Goal: Task Accomplishment & Management: Manage account settings

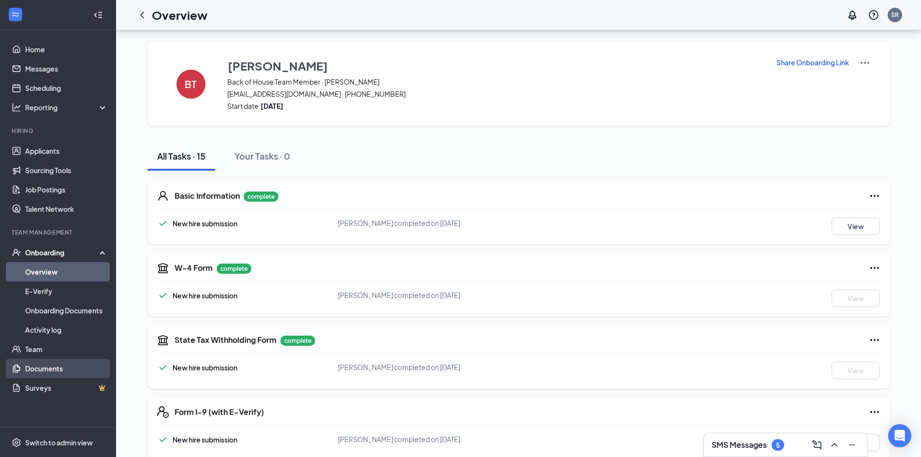
scroll to position [645, 0]
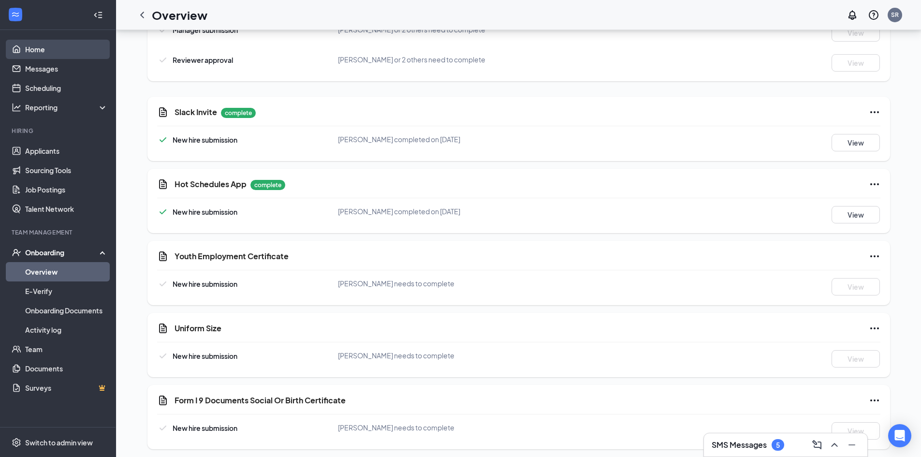
click at [47, 45] on link "Home" at bounding box center [66, 49] width 83 height 19
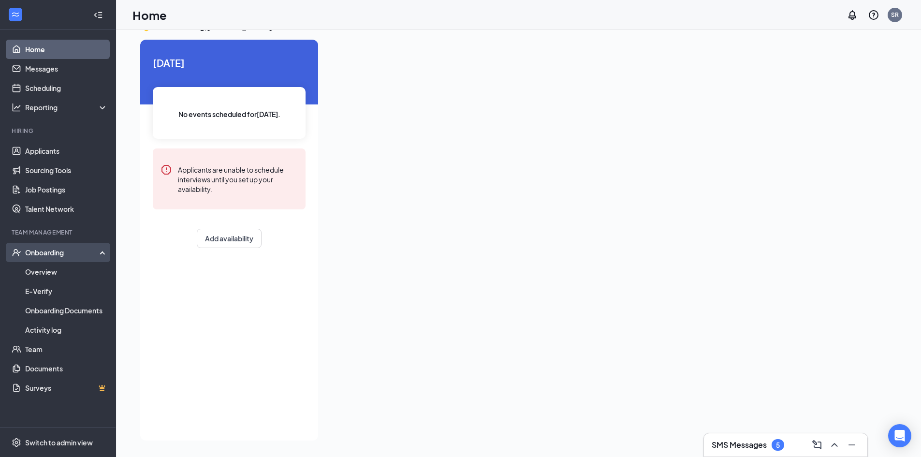
click at [48, 248] on div "Onboarding" at bounding box center [62, 253] width 74 height 10
click at [61, 150] on link "Applicants" at bounding box center [66, 150] width 83 height 19
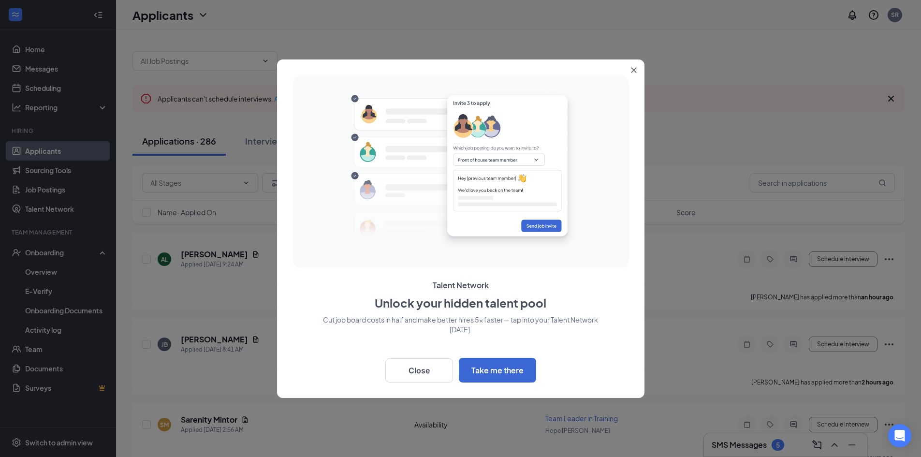
click at [632, 66] on button "Close" at bounding box center [635, 67] width 17 height 17
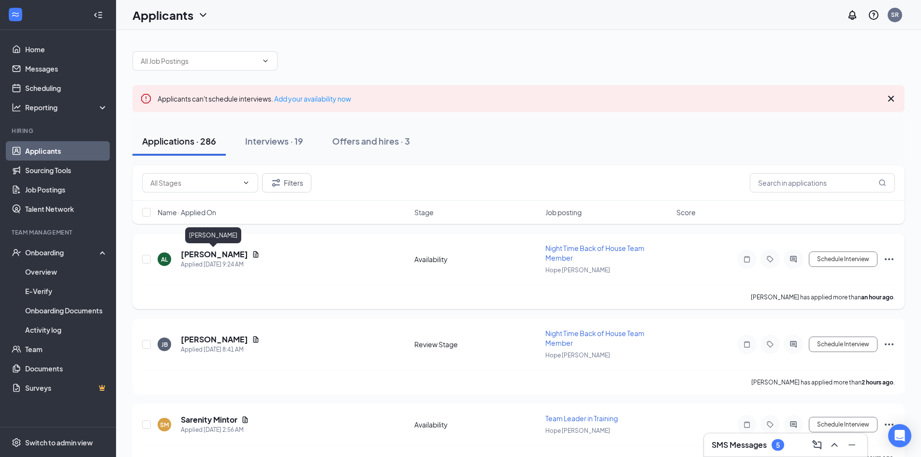
click at [214, 254] on h5 "[PERSON_NAME]" at bounding box center [214, 254] width 67 height 11
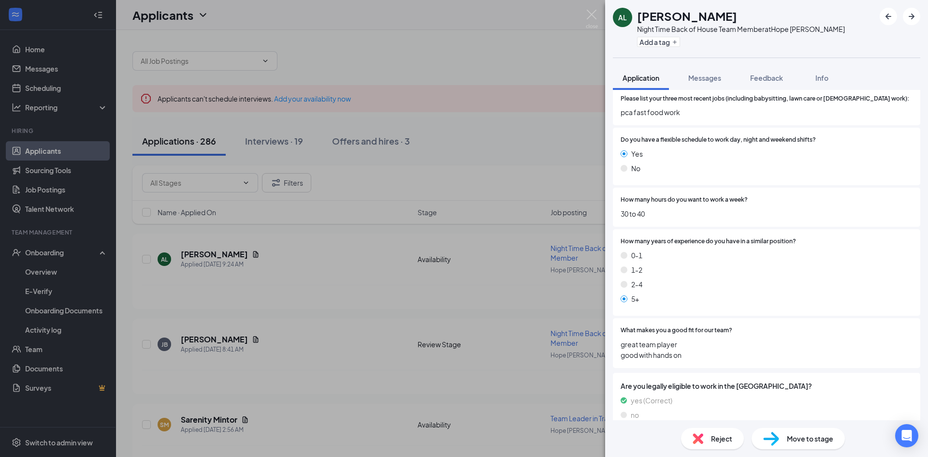
scroll to position [376, 0]
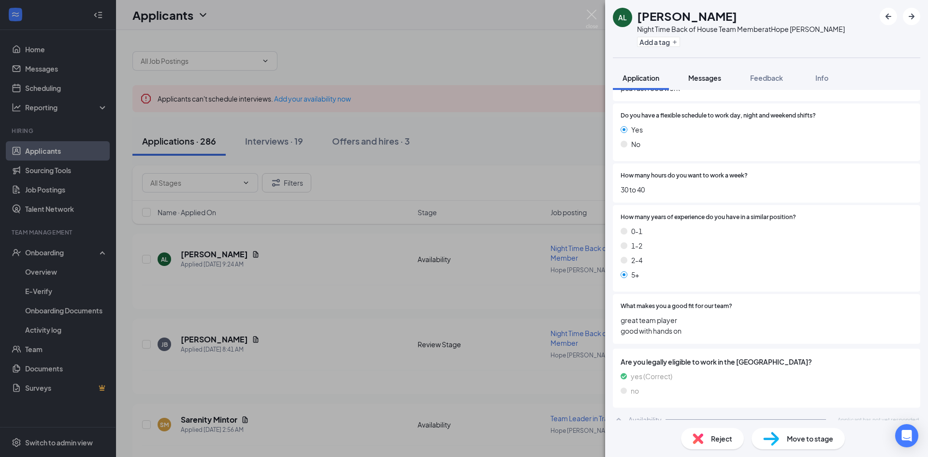
click at [708, 81] on span "Messages" at bounding box center [705, 78] width 33 height 9
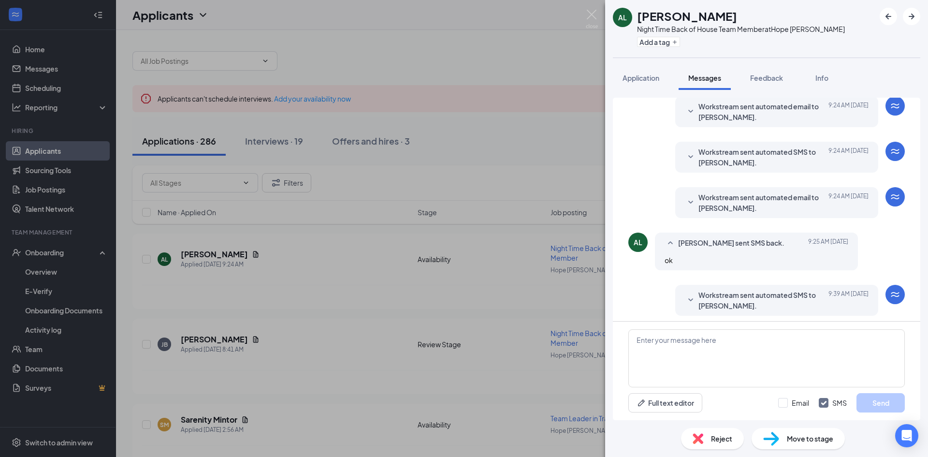
scroll to position [39, 0]
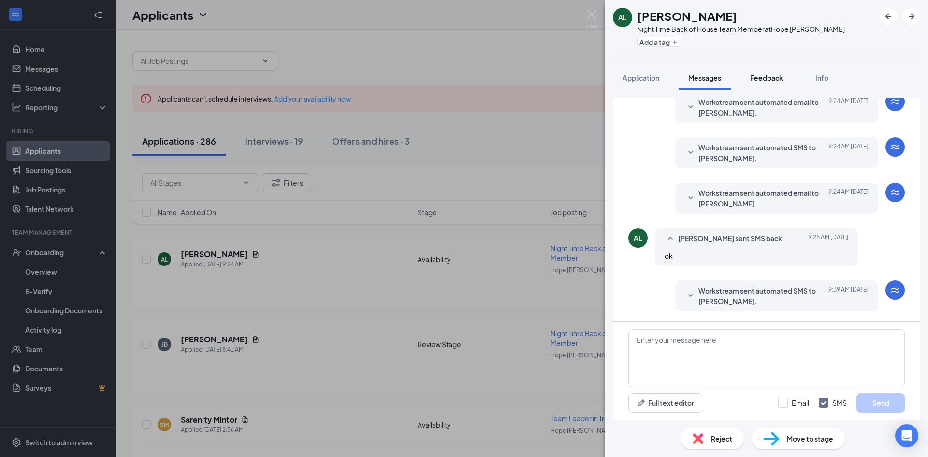
click at [767, 77] on span "Feedback" at bounding box center [767, 78] width 33 height 9
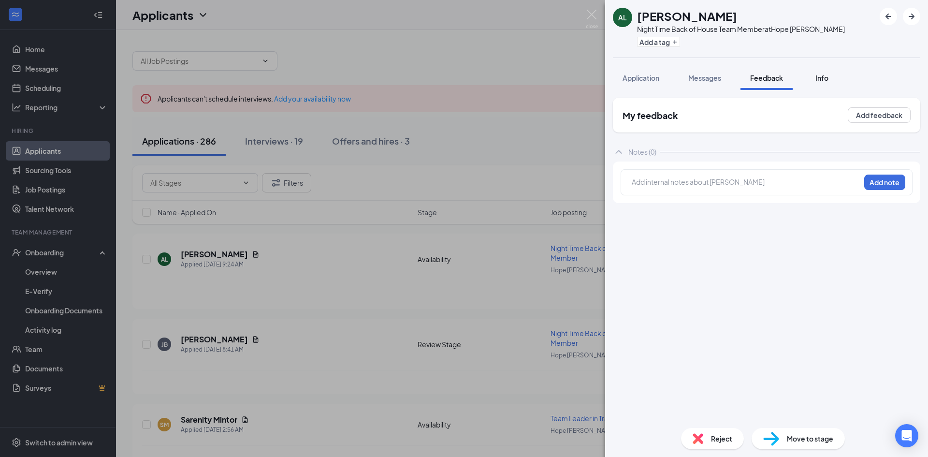
click at [818, 76] on span "Info" at bounding box center [822, 78] width 13 height 9
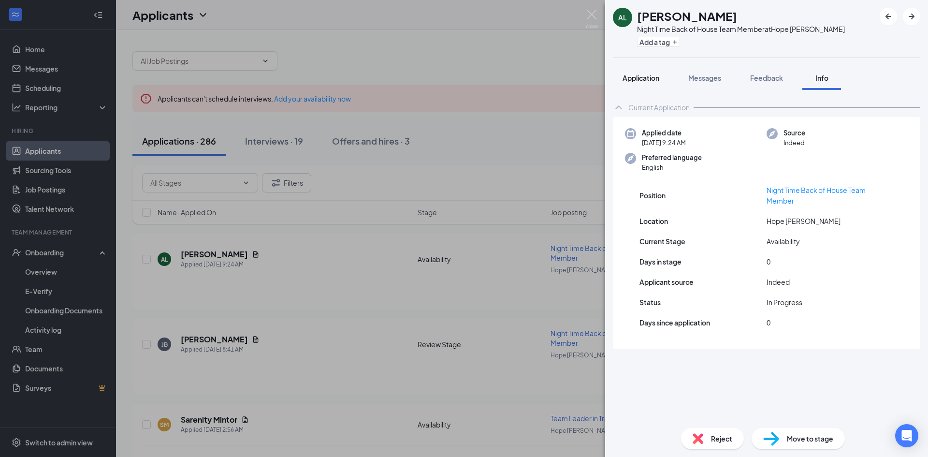
click at [651, 79] on span "Application" at bounding box center [641, 78] width 37 height 9
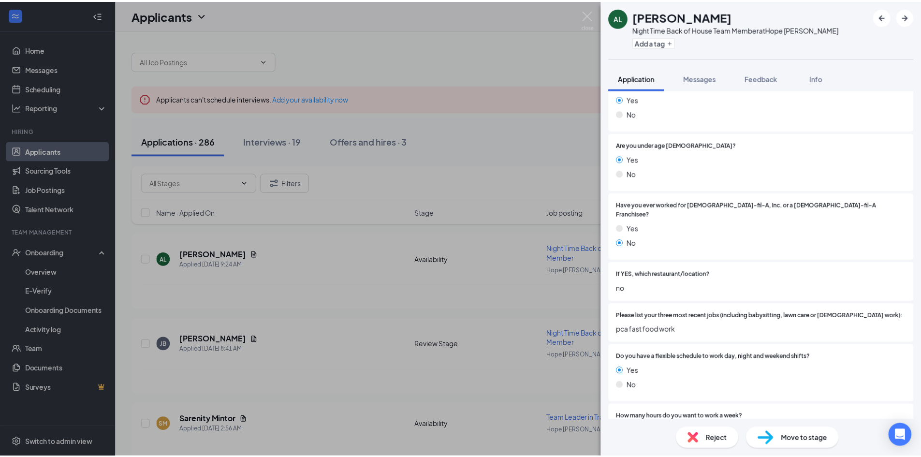
scroll to position [145, 0]
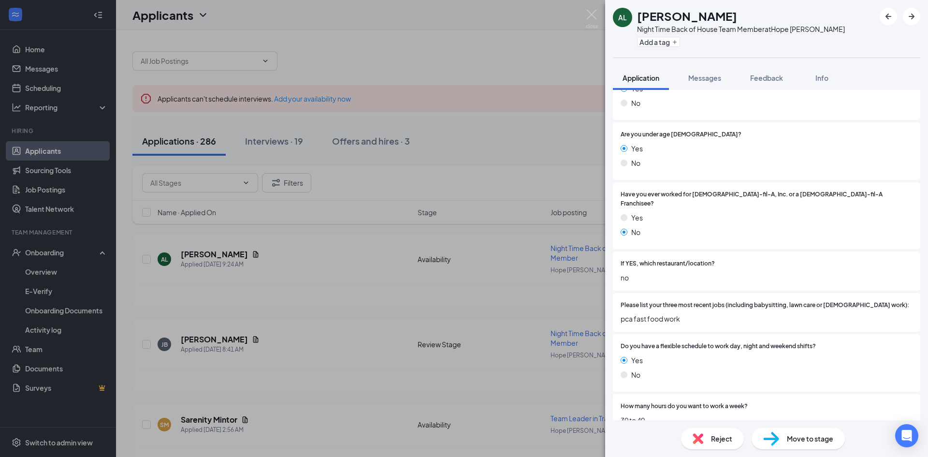
click at [298, 56] on div "AL [PERSON_NAME] Night Time Back of House Team Member at [GEOGRAPHIC_DATA][PERS…" at bounding box center [464, 228] width 928 height 457
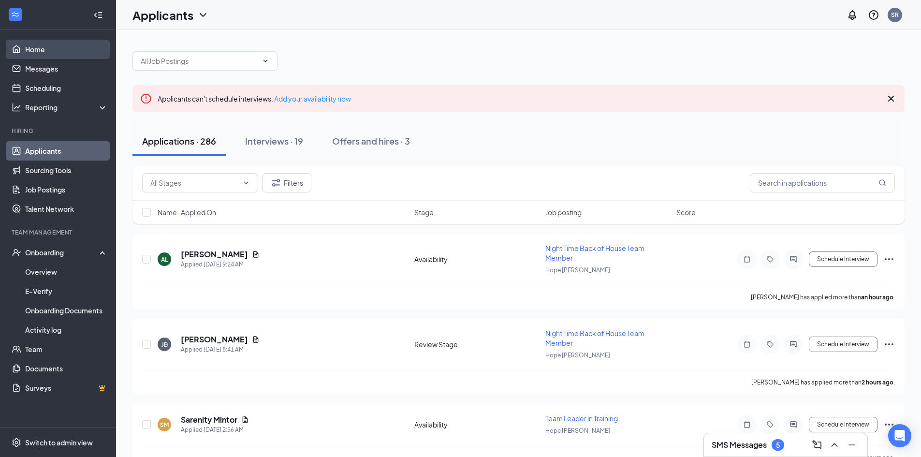
click at [41, 53] on link "Home" at bounding box center [66, 49] width 83 height 19
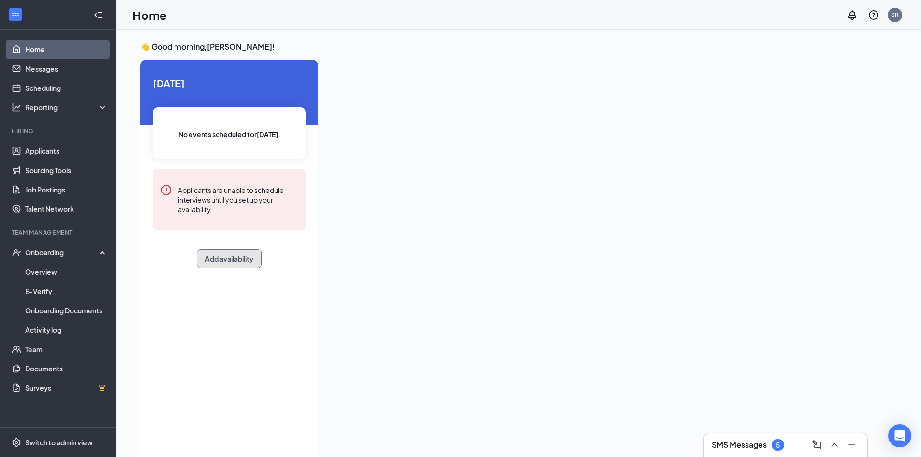
click at [225, 263] on button "Add availability" at bounding box center [229, 258] width 65 height 19
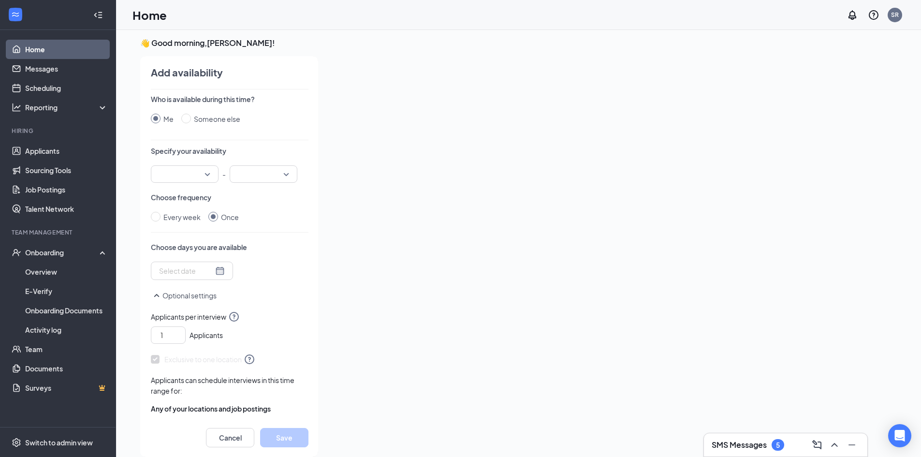
click at [205, 176] on input "search" at bounding box center [181, 174] width 49 height 16
click at [312, 270] on div "Add availability Who is available during this time? Me Someone else Specify you…" at bounding box center [225, 256] width 187 height 401
click at [210, 270] on div at bounding box center [192, 270] width 66 height 11
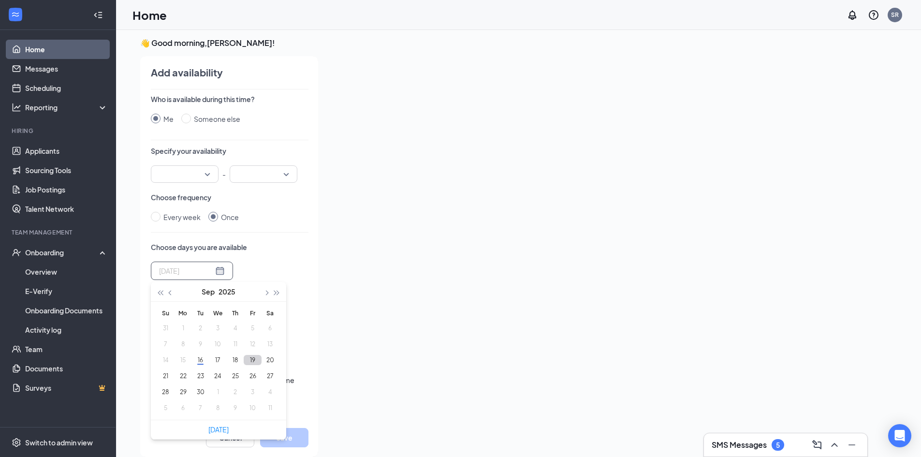
click at [259, 362] on button "19" at bounding box center [253, 360] width 18 height 10
type input "[DATE]"
click at [233, 360] on button "18" at bounding box center [235, 360] width 18 height 10
click at [260, 241] on div "Who is available during this time? Me Someone else Specify your availability 12…" at bounding box center [230, 256] width 158 height 324
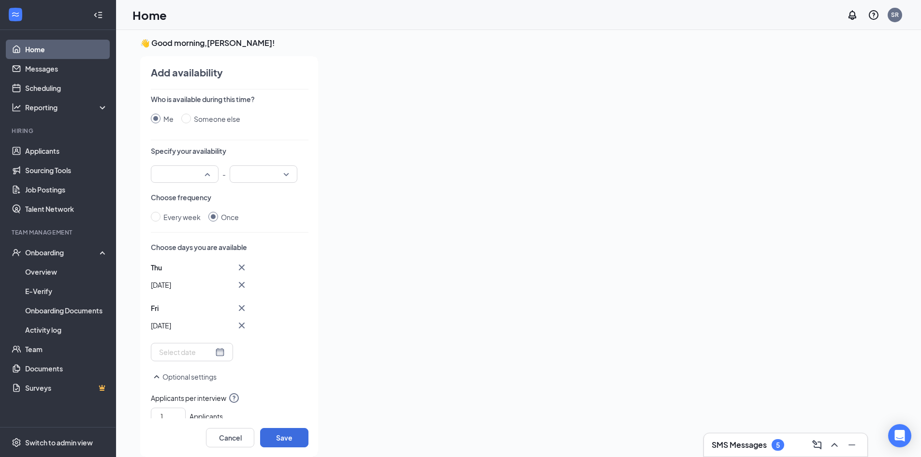
click at [208, 169] on div at bounding box center [185, 173] width 68 height 17
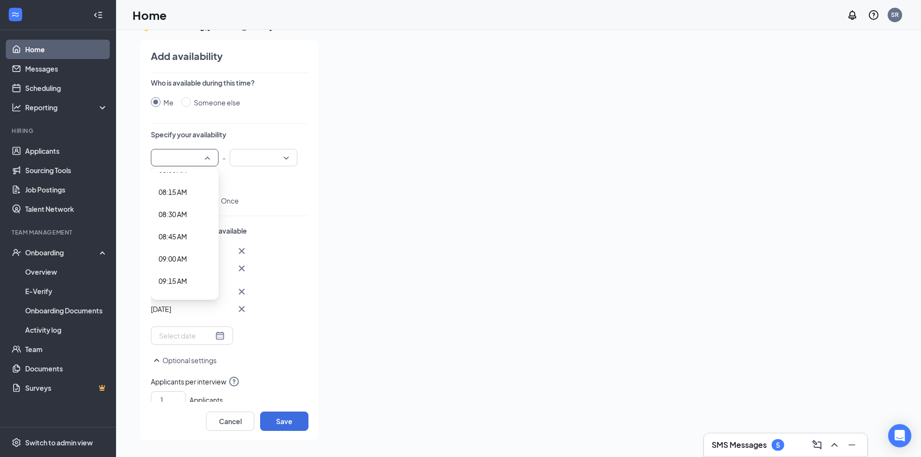
scroll to position [677, 0]
click at [178, 261] on span "08:30 AM" at bounding box center [173, 262] width 29 height 11
click at [287, 156] on div at bounding box center [264, 157] width 68 height 17
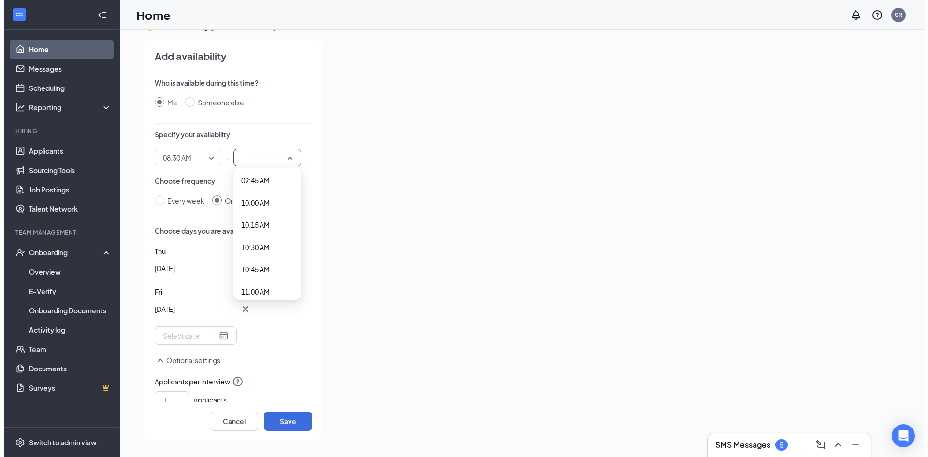
scroll to position [919, 0]
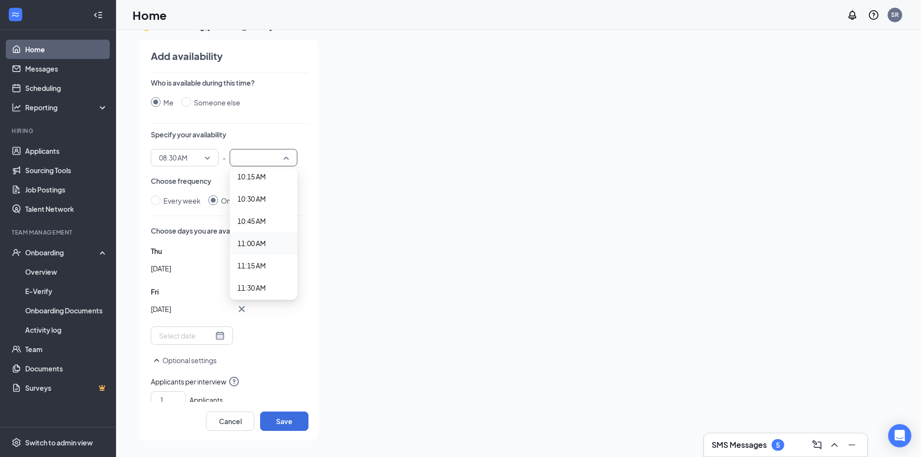
click at [263, 240] on span "11:00 AM" at bounding box center [251, 243] width 29 height 11
click at [286, 154] on span "11:00 AM" at bounding box center [263, 157] width 51 height 15
click at [266, 197] on span "10:30 AM" at bounding box center [251, 198] width 29 height 11
click at [280, 288] on div "[DATE] Fri Sep [DATE] Mo Tu We Th Fr Sa 31 1 2 3 4 5 6 7 8 9 10 11 12 13 14 15 …" at bounding box center [230, 295] width 158 height 100
click at [242, 289] on icon "Cross" at bounding box center [242, 292] width 12 height 12
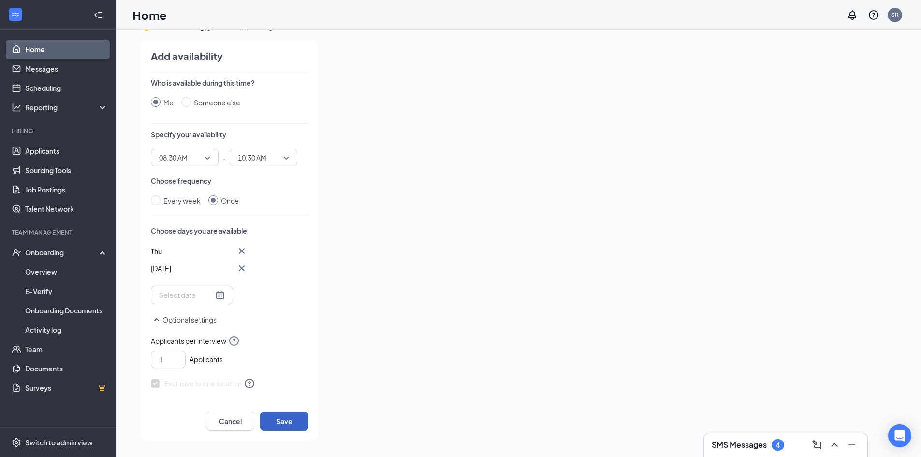
click at [285, 419] on button "Save" at bounding box center [284, 421] width 48 height 19
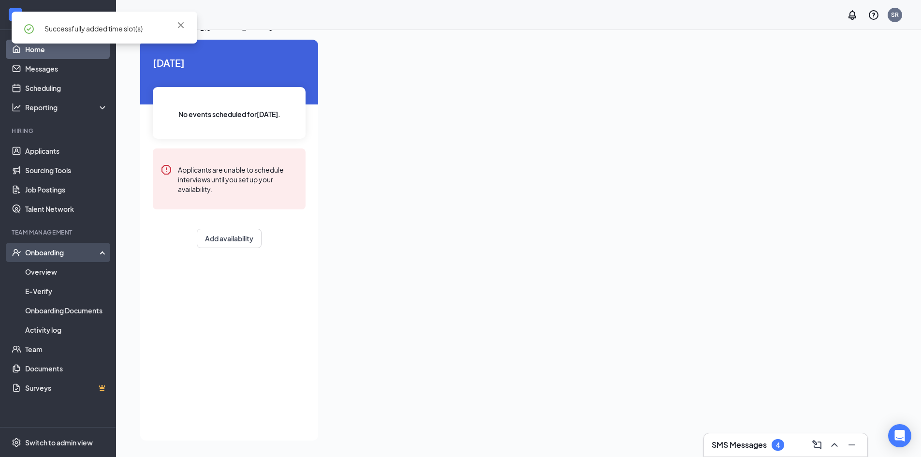
click at [59, 254] on div "Onboarding" at bounding box center [62, 253] width 74 height 10
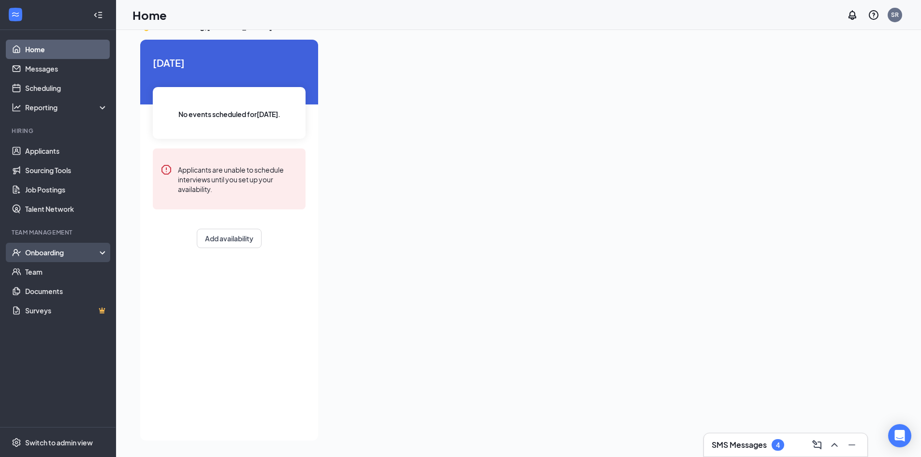
click at [59, 254] on div "Onboarding" at bounding box center [62, 253] width 74 height 10
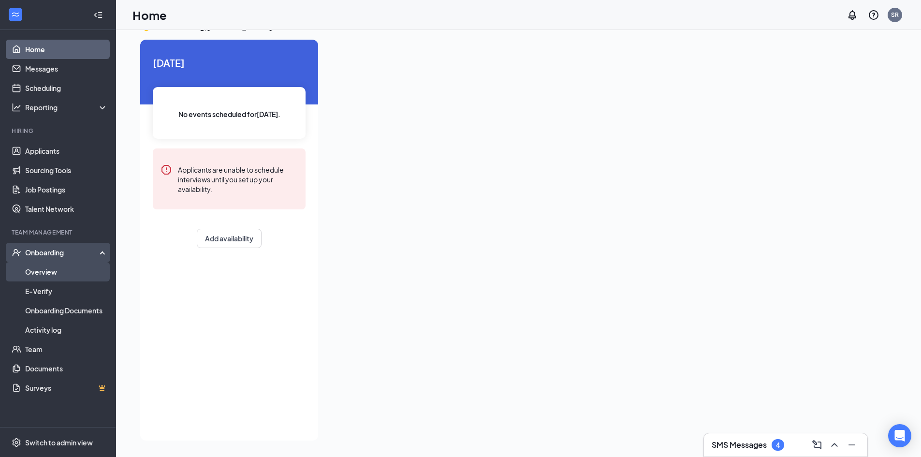
click at [55, 271] on link "Overview" at bounding box center [66, 271] width 83 height 19
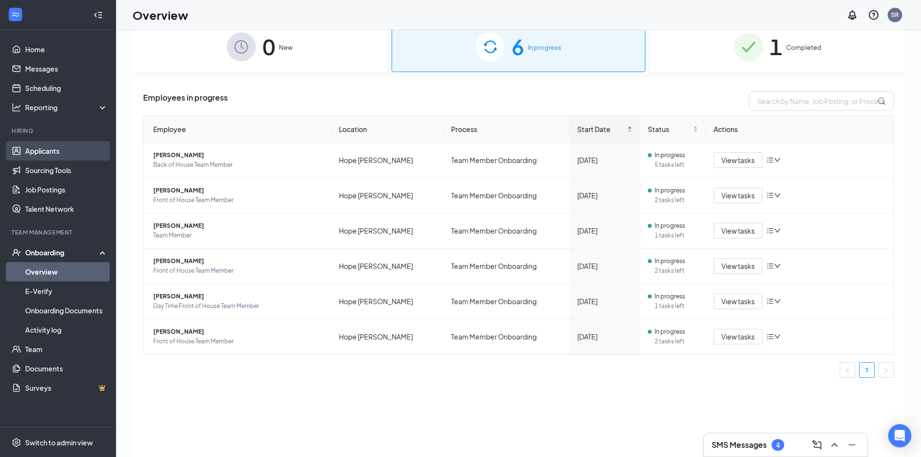
click at [50, 146] on link "Applicants" at bounding box center [66, 150] width 83 height 19
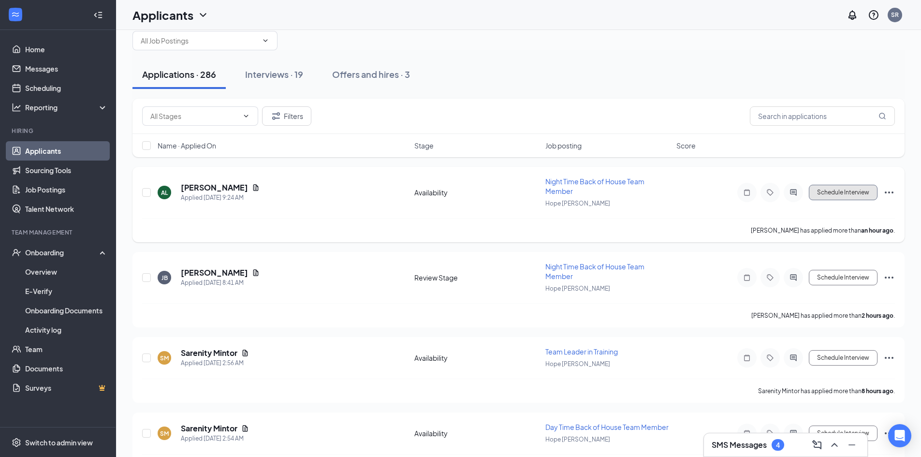
click at [859, 194] on button "Schedule Interview" at bounding box center [843, 192] width 69 height 15
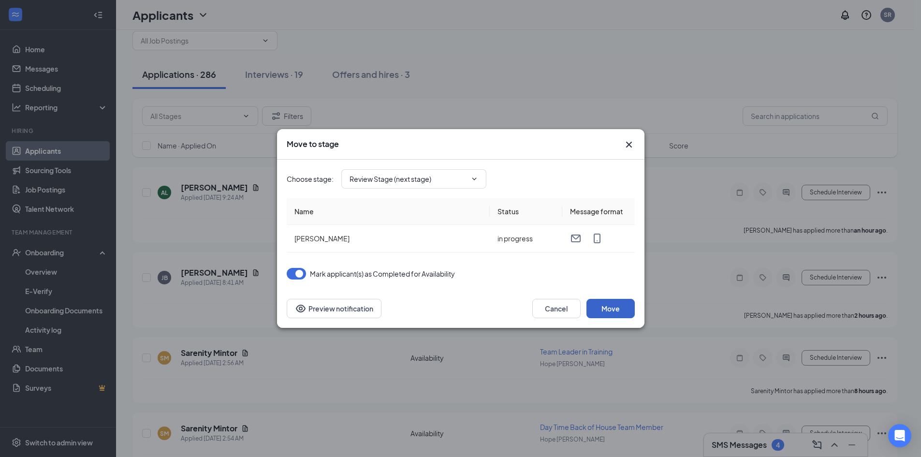
click at [618, 309] on button "Move" at bounding box center [611, 308] width 48 height 19
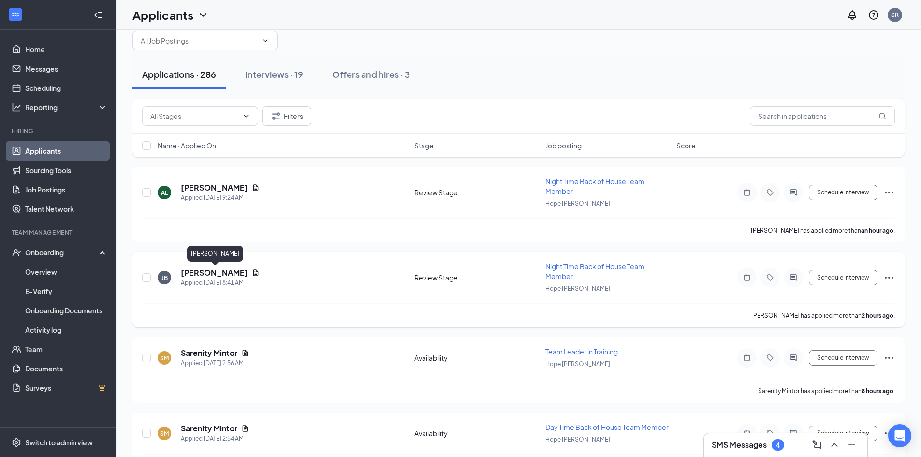
click at [232, 274] on h5 "[PERSON_NAME]" at bounding box center [214, 272] width 67 height 11
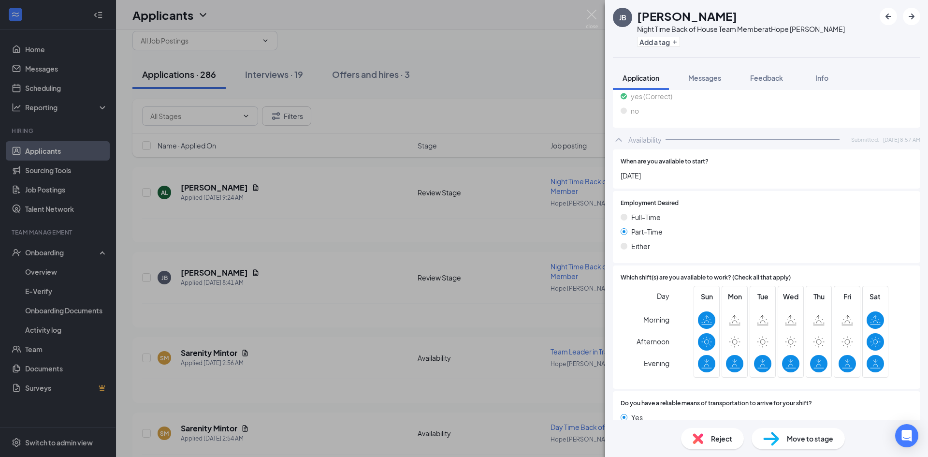
scroll to position [699, 0]
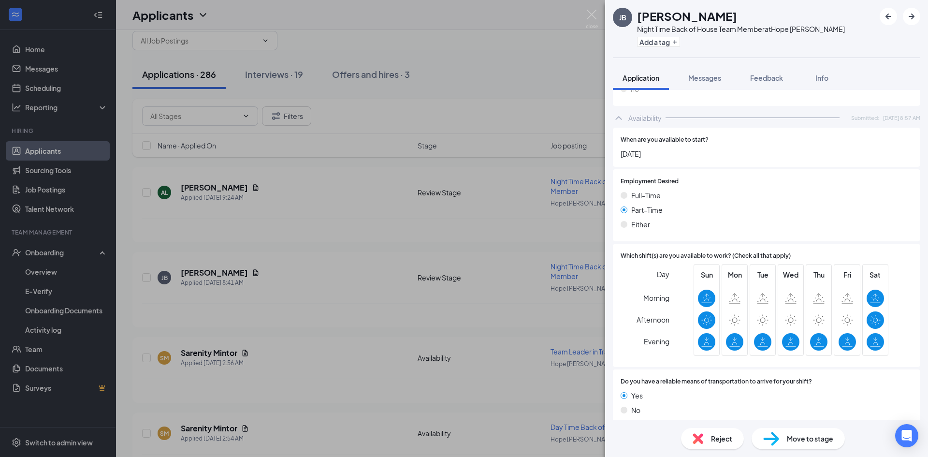
click at [808, 437] on span "Move to stage" at bounding box center [810, 438] width 46 height 11
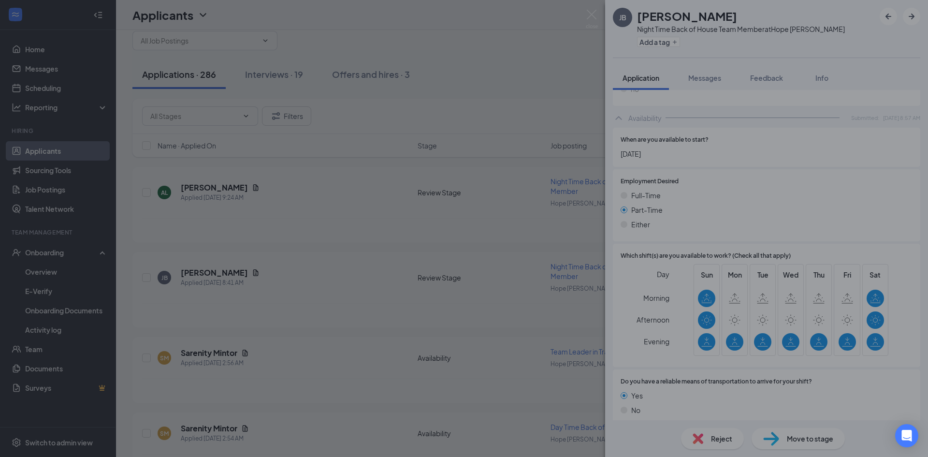
scroll to position [695, 0]
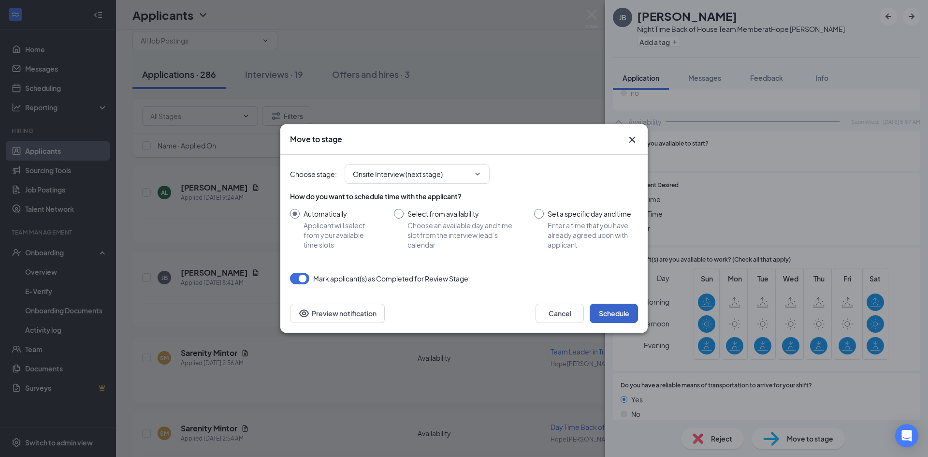
click at [622, 313] on button "Schedule" at bounding box center [614, 313] width 48 height 19
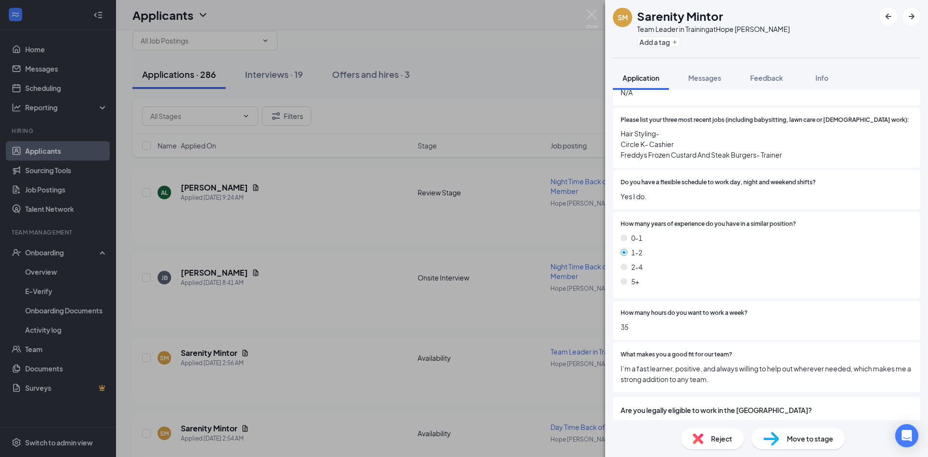
scroll to position [406, 0]
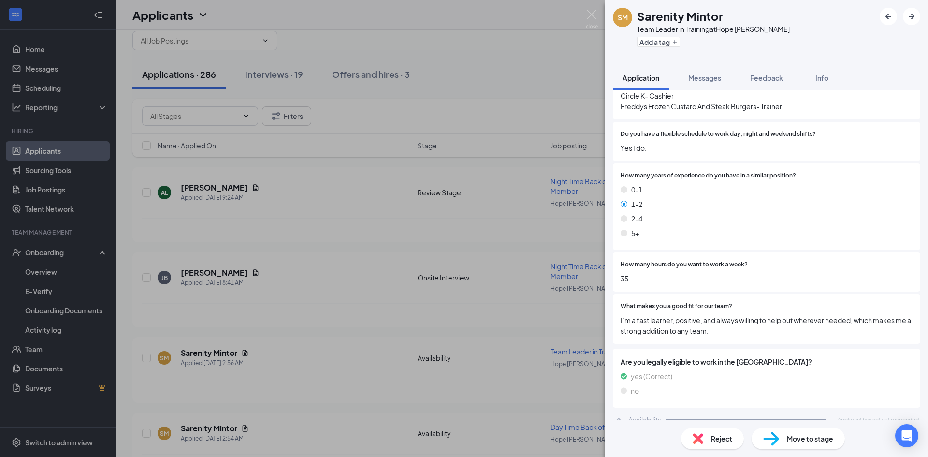
click at [802, 434] on span "Move to stage" at bounding box center [810, 438] width 46 height 11
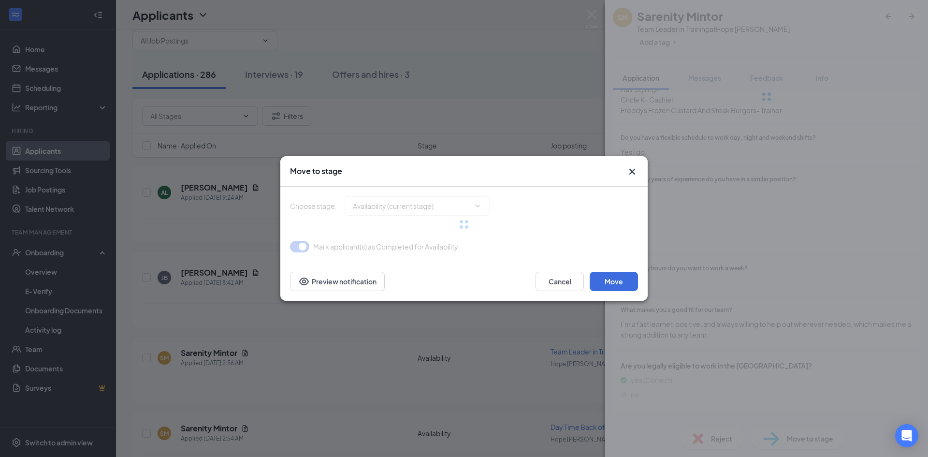
type input "Review Stage (next stage)"
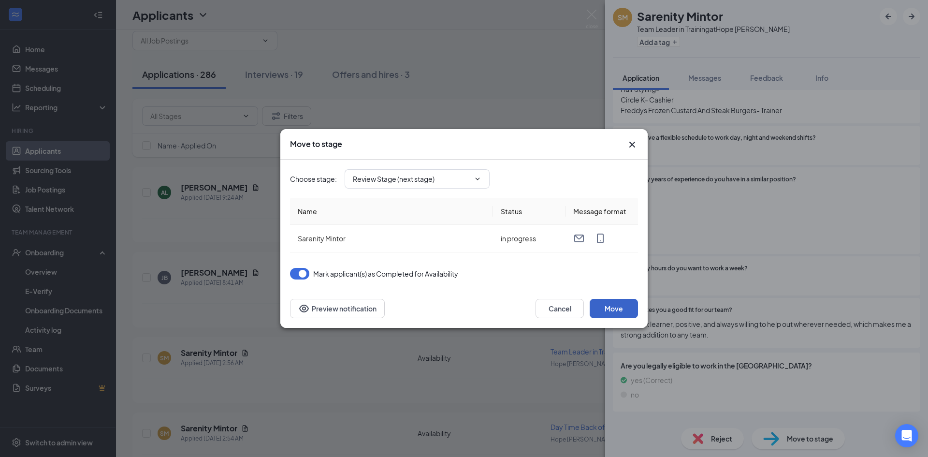
click at [622, 303] on button "Move" at bounding box center [614, 308] width 48 height 19
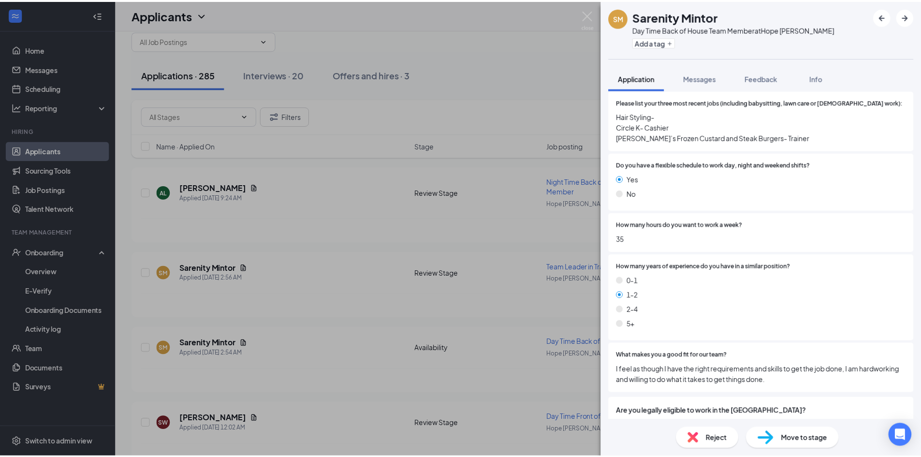
scroll to position [387, 0]
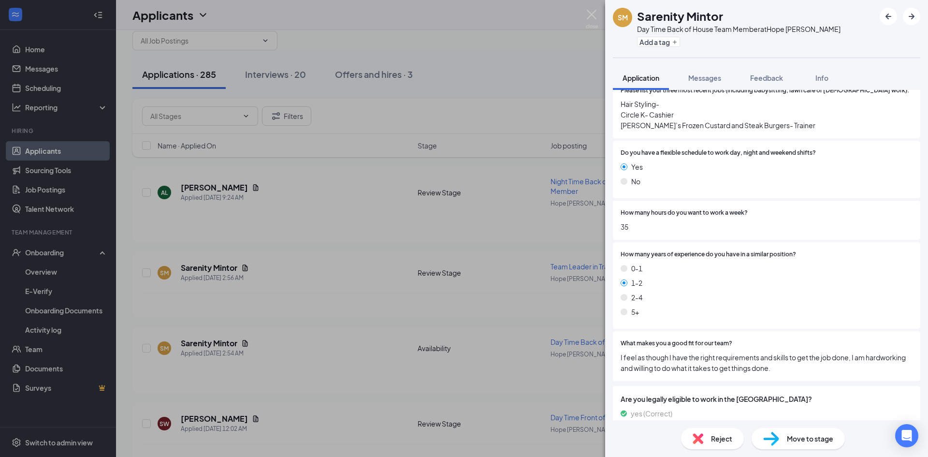
click at [435, 173] on div "SM Sarenity Mintor Day Time Back of House Team Member at [GEOGRAPHIC_DATA][PERS…" at bounding box center [464, 228] width 928 height 457
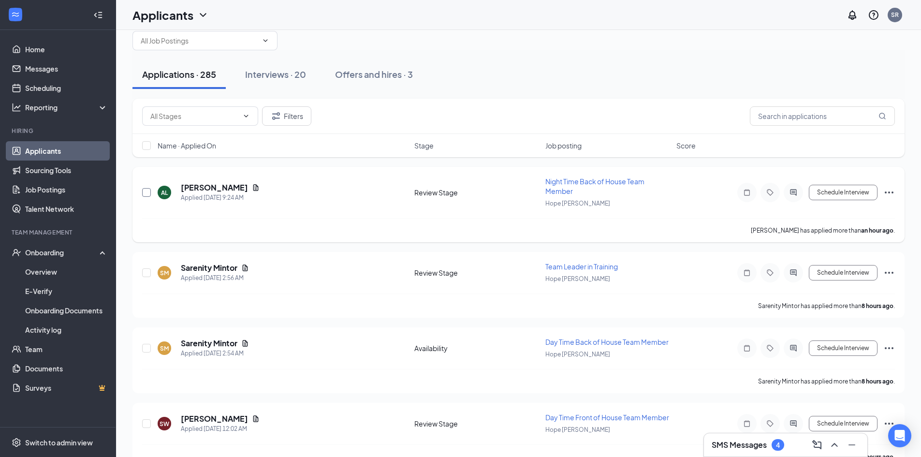
click at [148, 194] on input "checkbox" at bounding box center [146, 192] width 9 height 9
checkbox input "true"
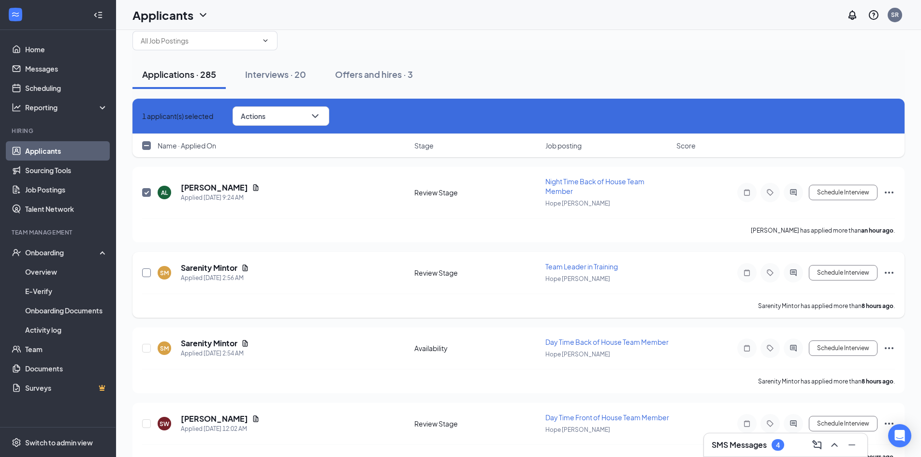
click at [147, 271] on input "checkbox" at bounding box center [146, 272] width 9 height 9
checkbox input "true"
click at [147, 348] on input "checkbox" at bounding box center [146, 348] width 9 height 9
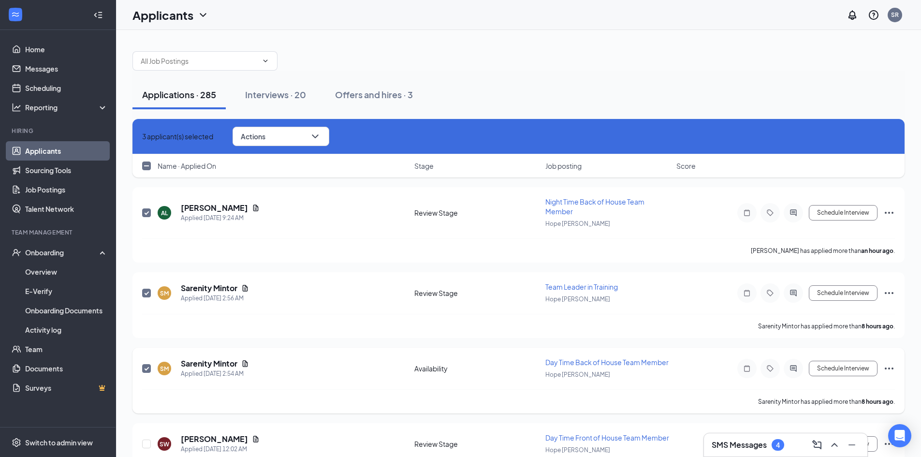
click at [147, 369] on input "checkbox" at bounding box center [146, 368] width 9 height 9
checkbox input "false"
click at [149, 295] on input "checkbox" at bounding box center [146, 293] width 9 height 9
checkbox input "false"
click at [143, 210] on input "checkbox" at bounding box center [146, 212] width 9 height 9
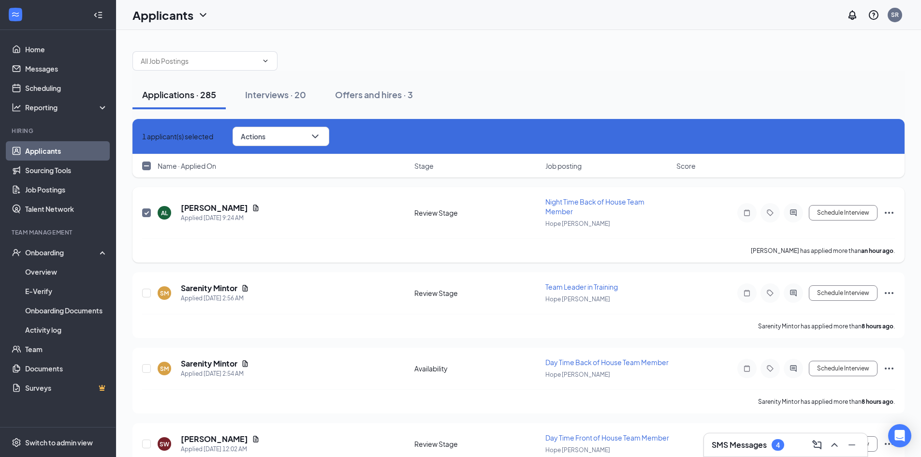
checkbox input "false"
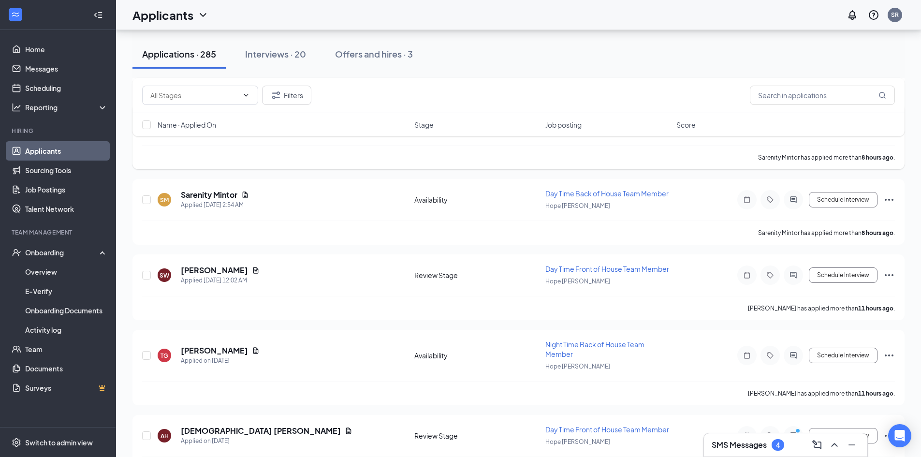
scroll to position [193, 0]
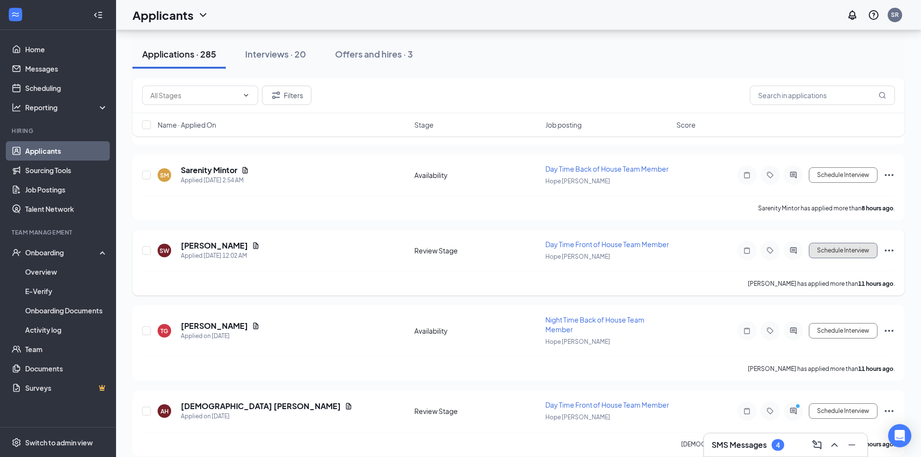
click at [826, 247] on button "Schedule Interview" at bounding box center [843, 250] width 69 height 15
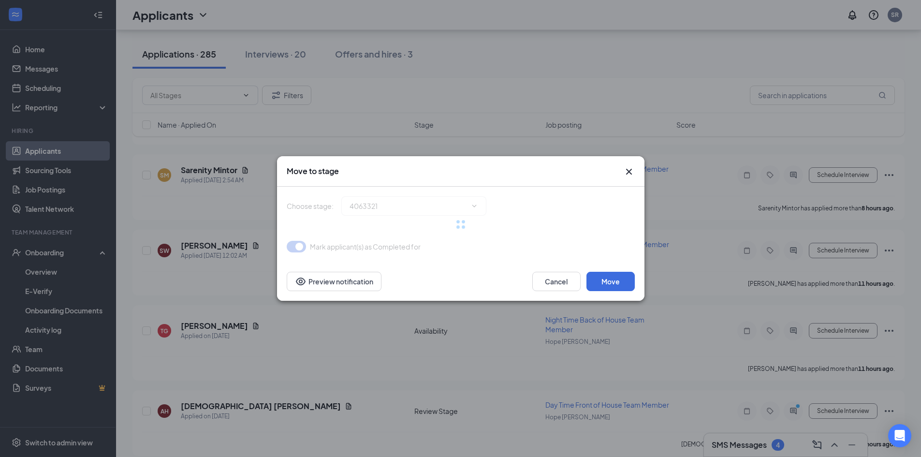
type input "Onsite Interview (next stage)"
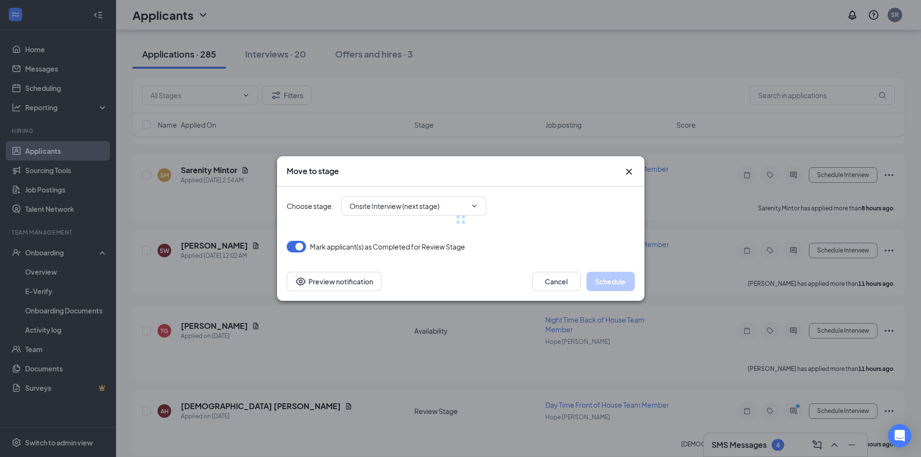
click at [627, 169] on icon "Cross" at bounding box center [629, 172] width 12 height 12
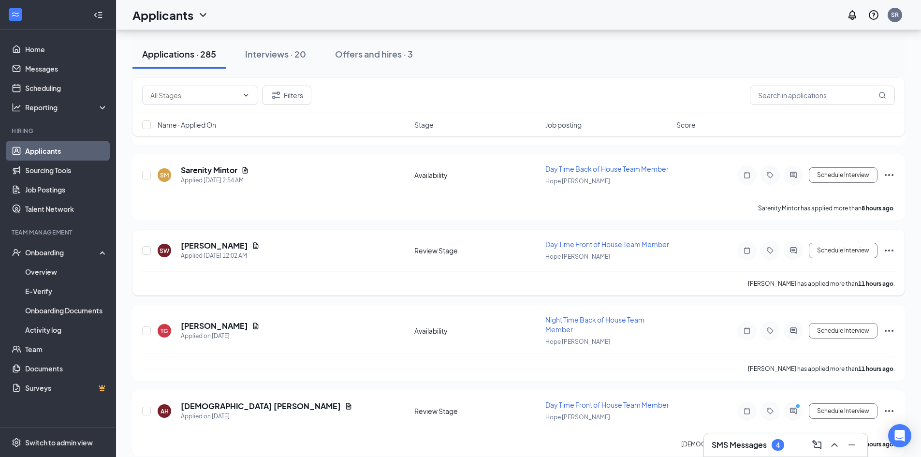
click at [600, 246] on span "Day Time Front of House Team Member" at bounding box center [607, 244] width 124 height 9
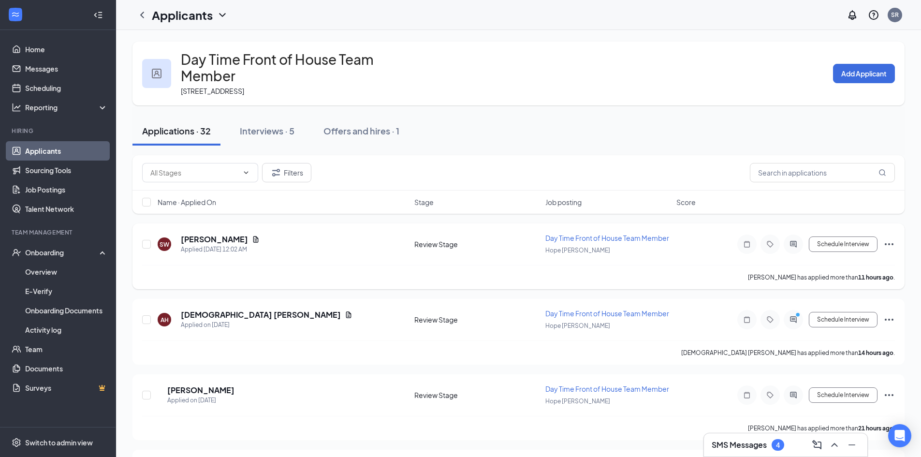
click at [887, 238] on icon "Ellipses" at bounding box center [890, 244] width 12 height 12
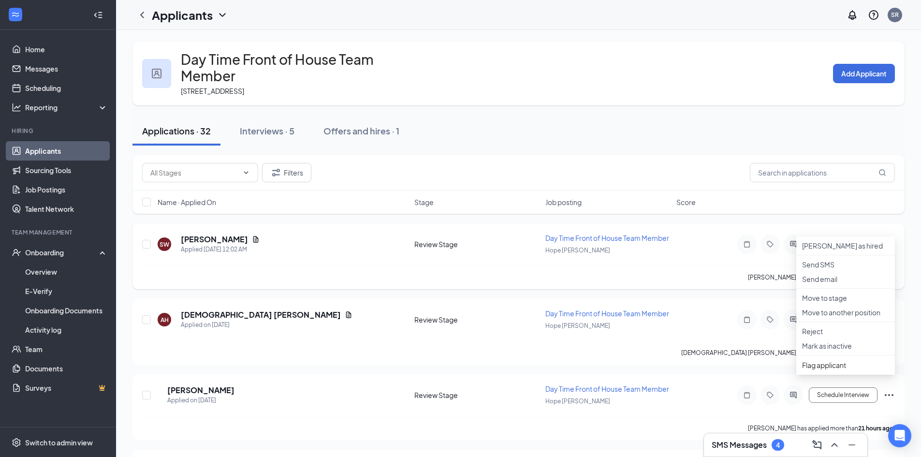
click at [719, 265] on div "[PERSON_NAME] has applied more than 11 hours ago ." at bounding box center [518, 277] width 753 height 24
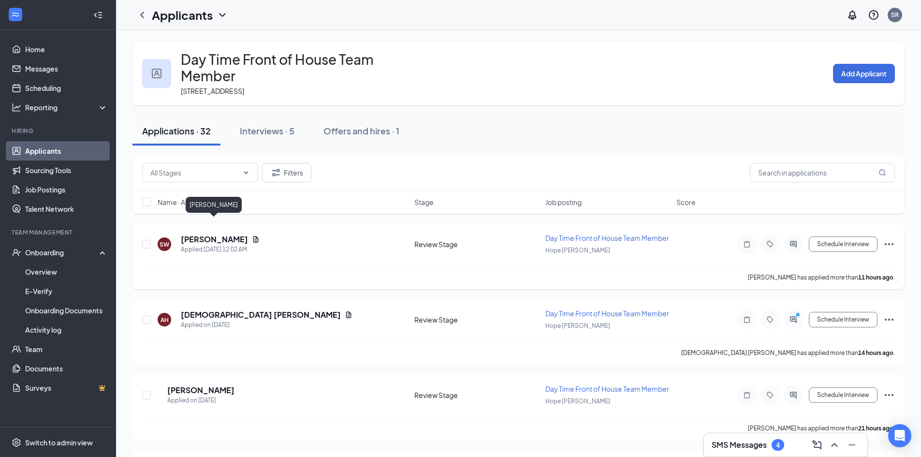
click at [221, 234] on h5 "[PERSON_NAME]" at bounding box center [214, 239] width 67 height 11
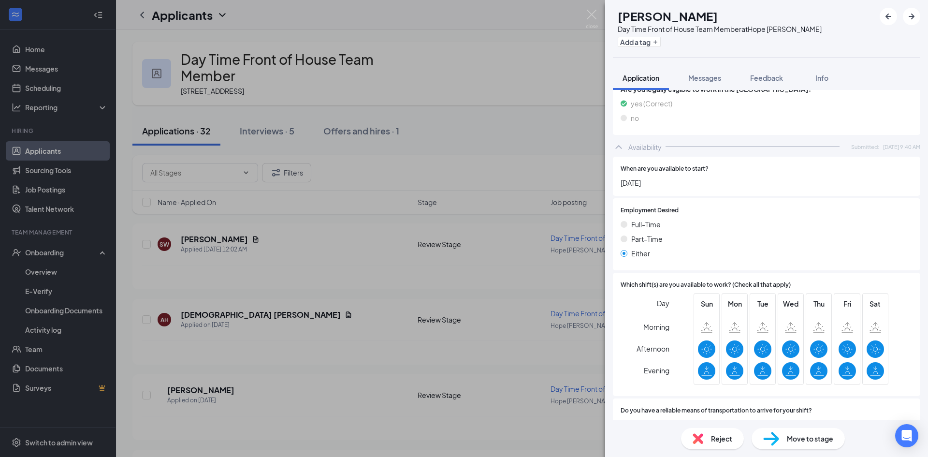
scroll to position [678, 0]
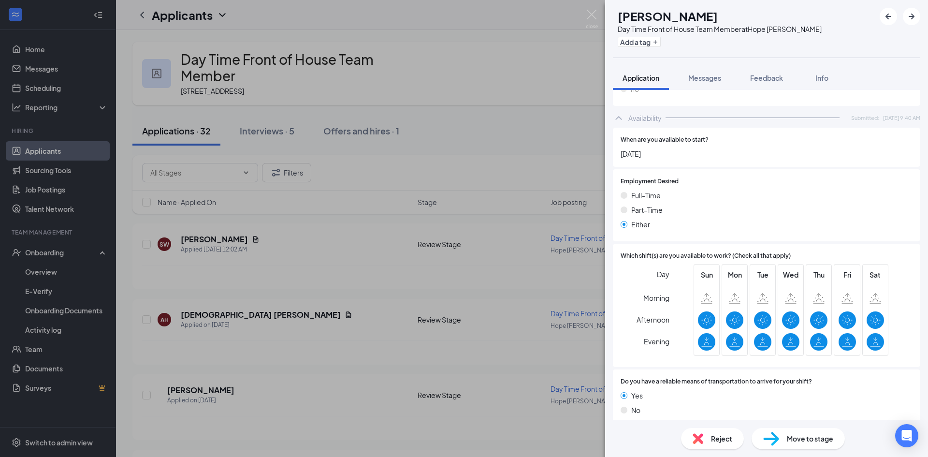
click at [799, 440] on span "Move to stage" at bounding box center [810, 438] width 46 height 11
type input "Onsite Interview (next stage)"
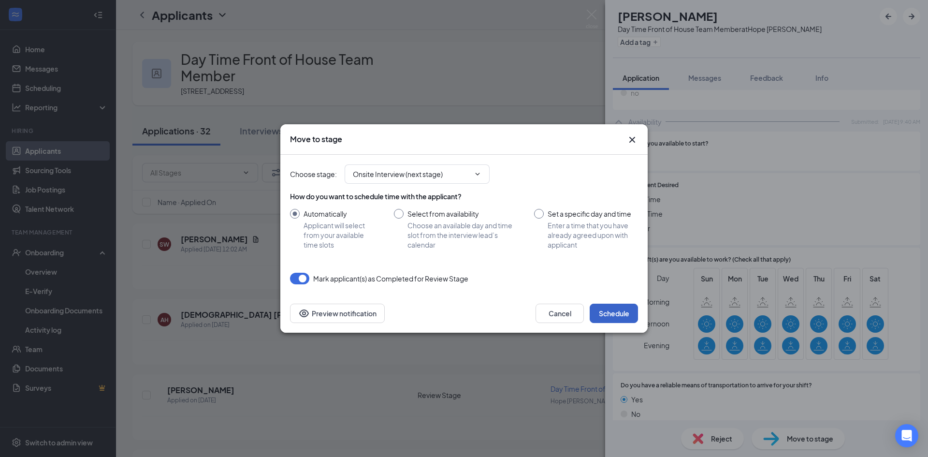
click at [613, 307] on button "Schedule" at bounding box center [614, 313] width 48 height 19
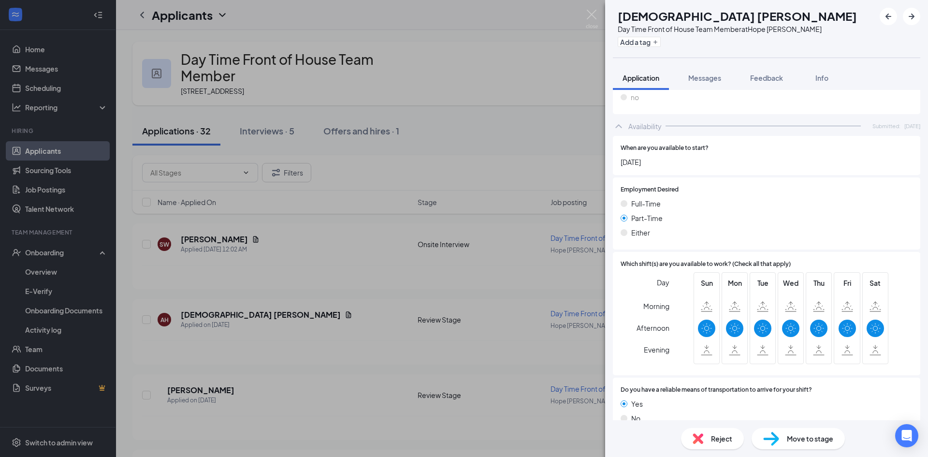
scroll to position [694, 0]
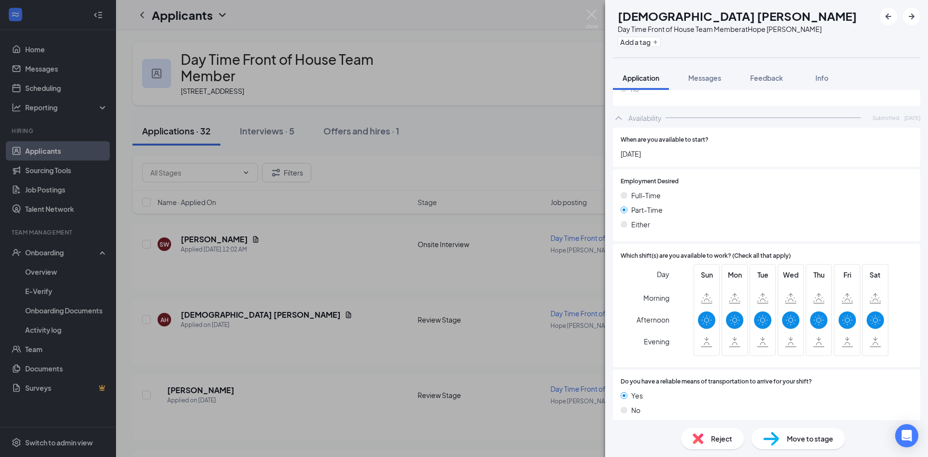
click at [798, 439] on span "Move to stage" at bounding box center [810, 438] width 46 height 11
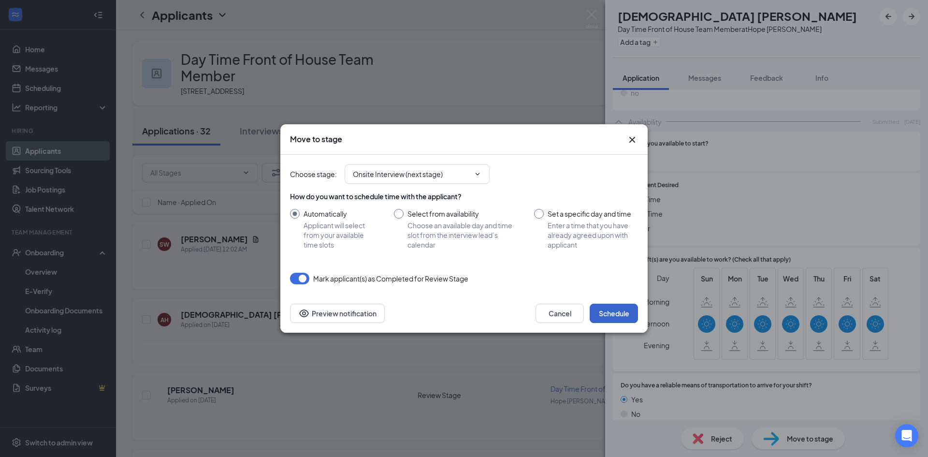
click at [626, 312] on button "Schedule" at bounding box center [614, 313] width 48 height 19
